Goal: Task Accomplishment & Management: Manage account settings

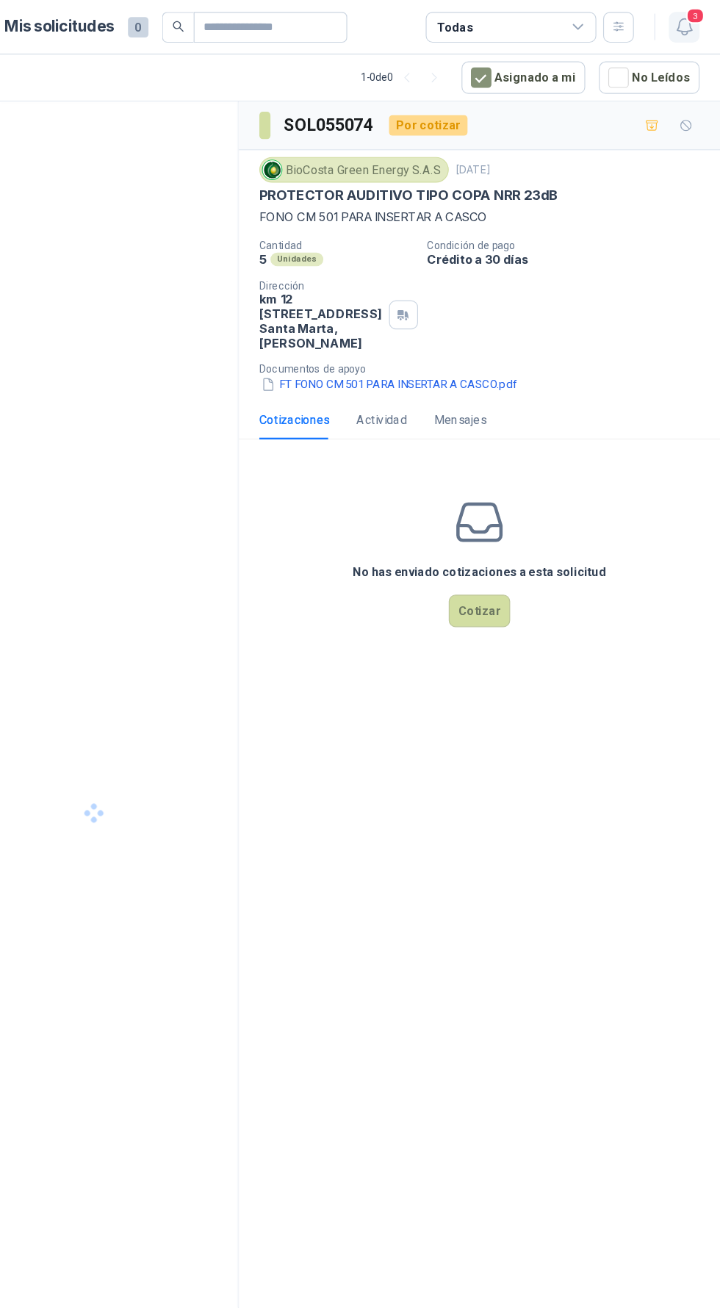
click at [689, 23] on icon "button" at bounding box center [690, 23] width 18 height 18
